Goal: Communication & Community: Answer question/provide support

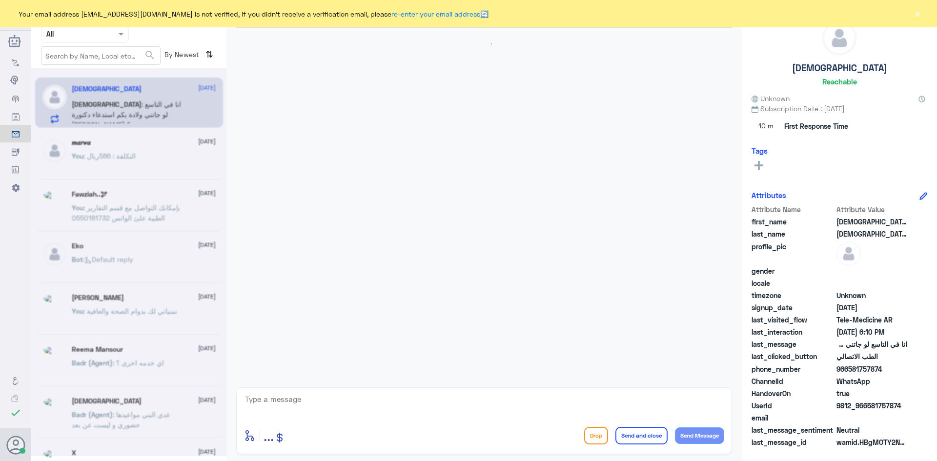
scroll to position [641, 0]
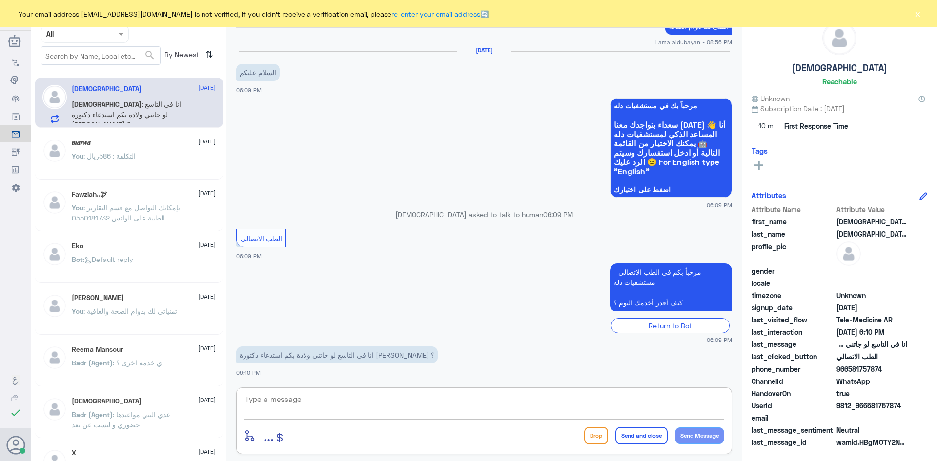
click at [333, 412] on textarea at bounding box center [484, 405] width 480 height 24
paste textarea "مرحبا معك [PERSON_NAME] من الطب الاتصالي"
type textarea "مرحبا معك [PERSON_NAME] من الطب الاتصالي"
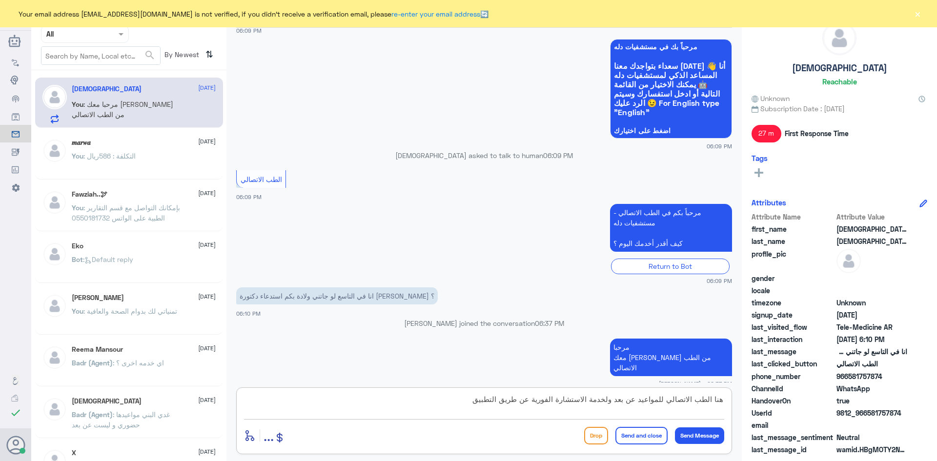
type textarea "هنا الطب الاتصالي للمواعيد عن بعد ولخدمة الاستشارة الفورية عن طريق التطبيق"
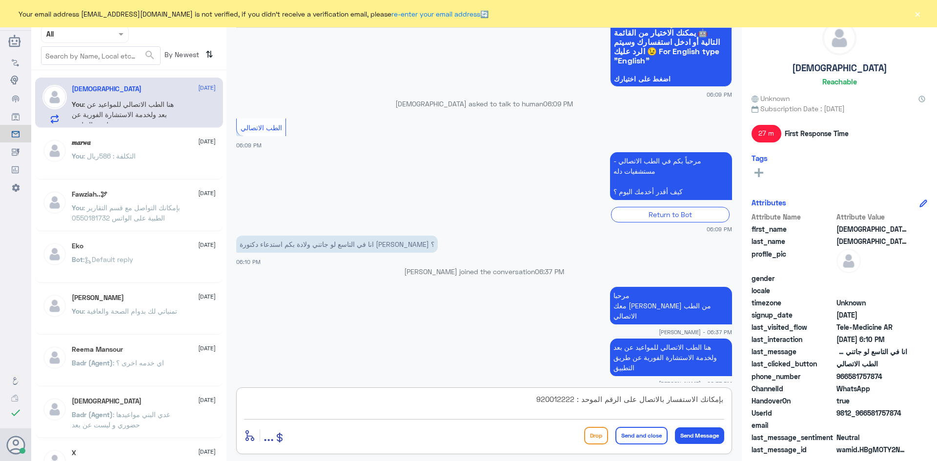
type textarea "بإمكانك الاستفسار بالاتصال على الرقم الموحد : 920012222"
click at [657, 434] on button "Send and close" at bounding box center [641, 436] width 52 height 18
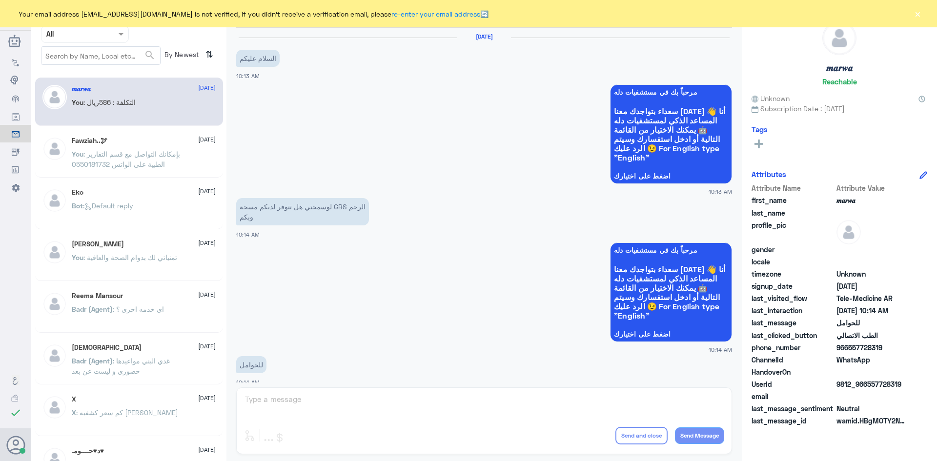
scroll to position [493, 0]
